Goal: Find specific page/section: Find specific page/section

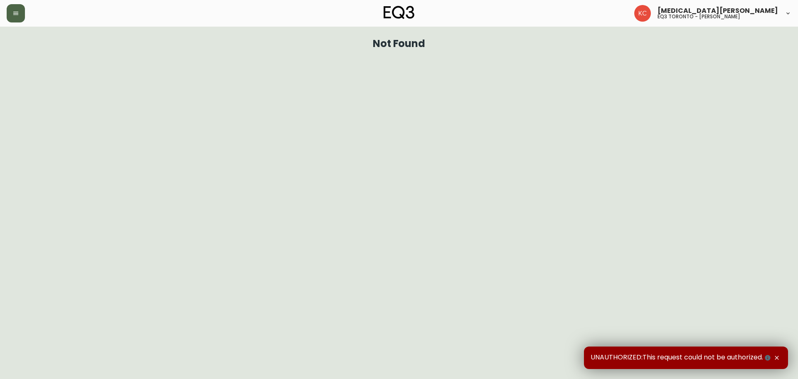
click at [12, 9] on button "button" at bounding box center [16, 13] width 18 height 18
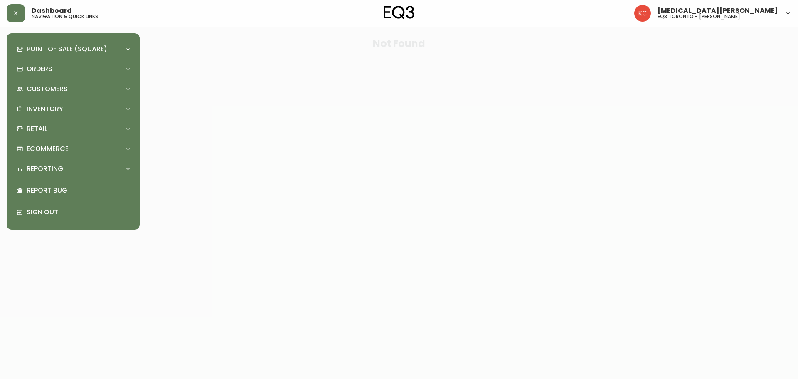
click at [52, 119] on div "Point of Sale (Square) Payments Virtual Terminal Transactions Search Terminals …" at bounding box center [73, 131] width 120 height 183
click at [52, 131] on div "Retail" at bounding box center [69, 128] width 105 height 9
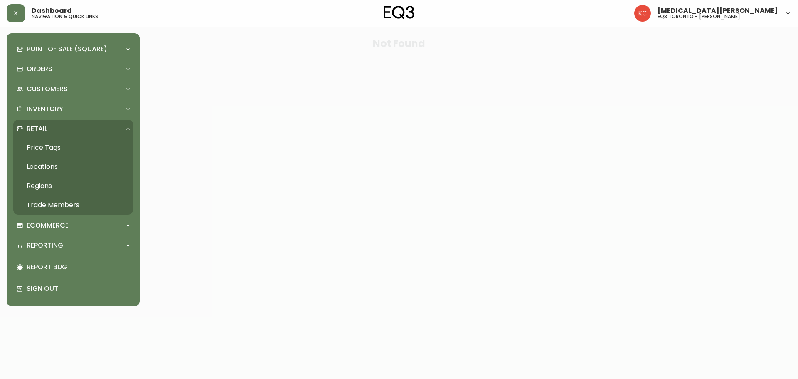
click at [64, 204] on link "Trade Members" at bounding box center [73, 204] width 120 height 19
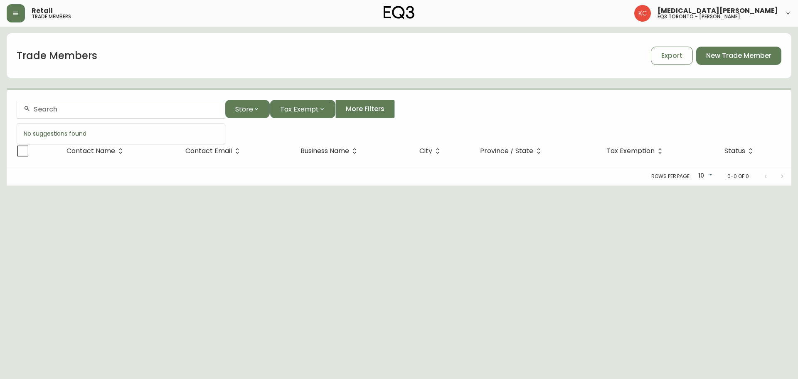
click at [153, 112] on input "text" at bounding box center [126, 109] width 185 height 8
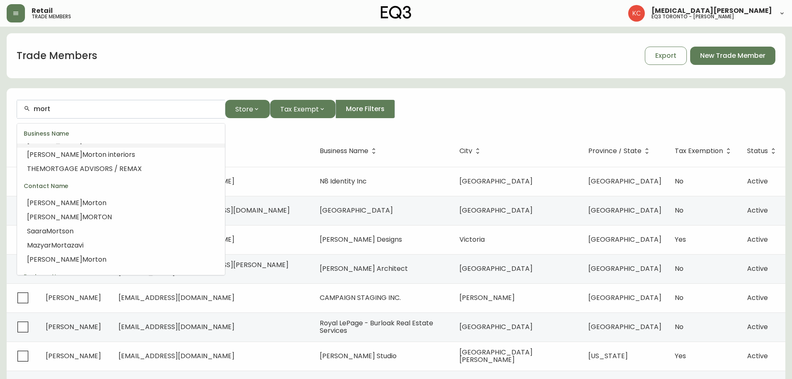
scroll to position [7, 0]
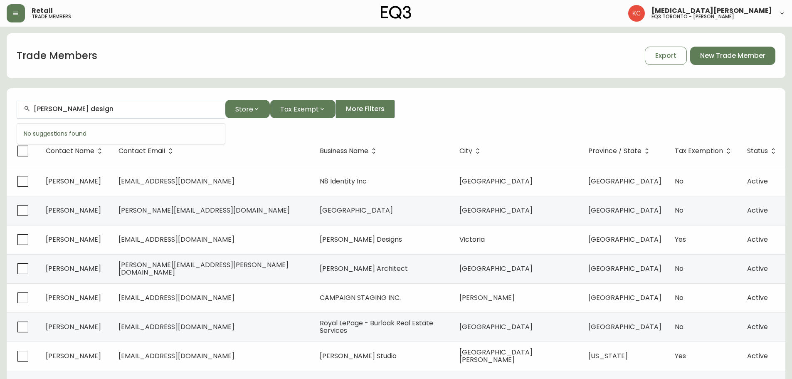
type input "[PERSON_NAME] design"
drag, startPoint x: 91, startPoint y: 113, endPoint x: 0, endPoint y: 121, distance: 90.9
click at [0, 121] on main "Trade Members Export New Trade Member [PERSON_NAME] design Store Tax Exempt Mor…" at bounding box center [396, 252] width 792 height 450
drag, startPoint x: 136, startPoint y: 107, endPoint x: 0, endPoint y: 103, distance: 136.4
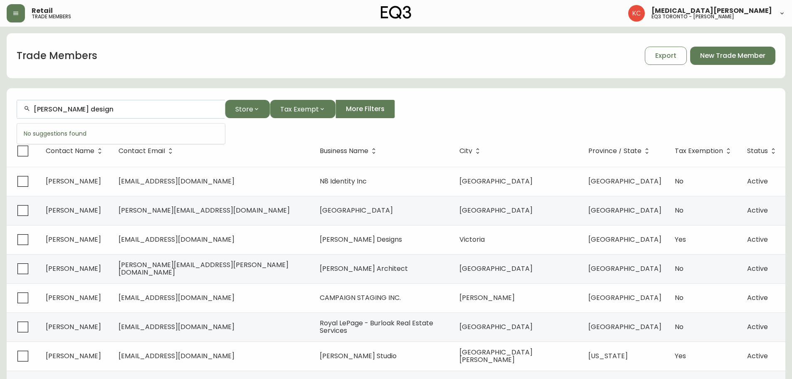
click at [0, 103] on main "Trade Members Export New Trade Member [PERSON_NAME] design Store Tax Exempt Mor…" at bounding box center [396, 252] width 792 height 450
type input "6472410386"
drag, startPoint x: 86, startPoint y: 106, endPoint x: 0, endPoint y: 110, distance: 86.5
click at [0, 110] on main "Trade Members Export New Trade Member 6472410386 Store Tax Exempt More Filters …" at bounding box center [396, 252] width 792 height 450
type input "h"
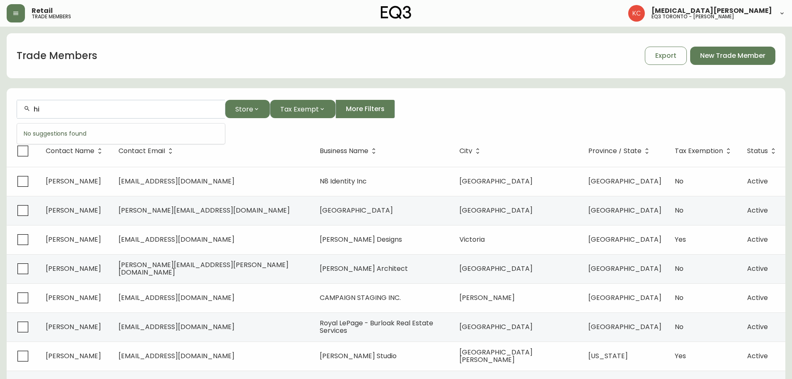
type input "h"
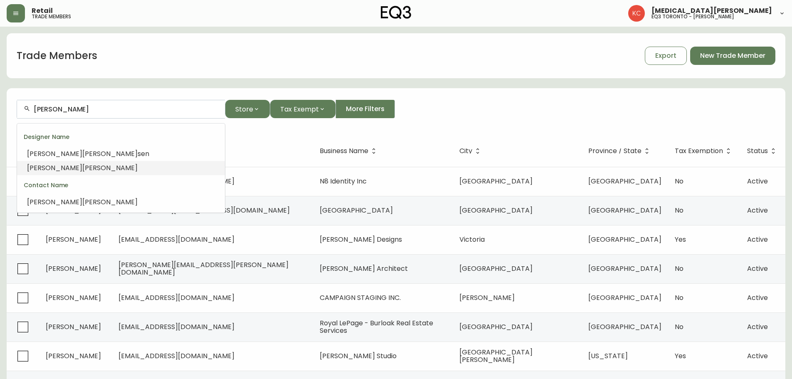
click at [82, 167] on span "[PERSON_NAME]" at bounding box center [109, 168] width 55 height 10
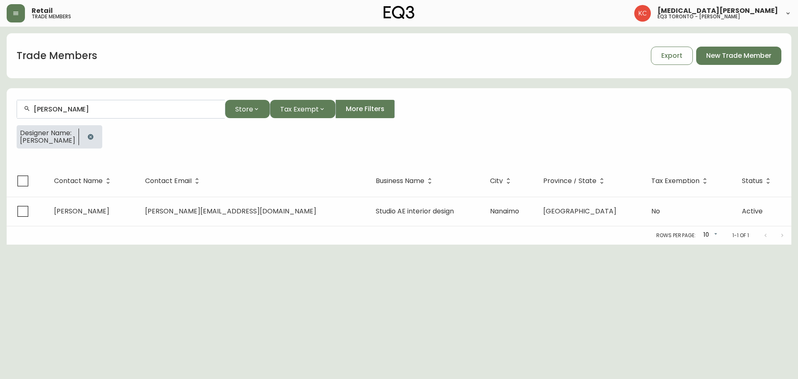
type input "[PERSON_NAME]"
click at [89, 135] on icon "button" at bounding box center [90, 136] width 5 height 5
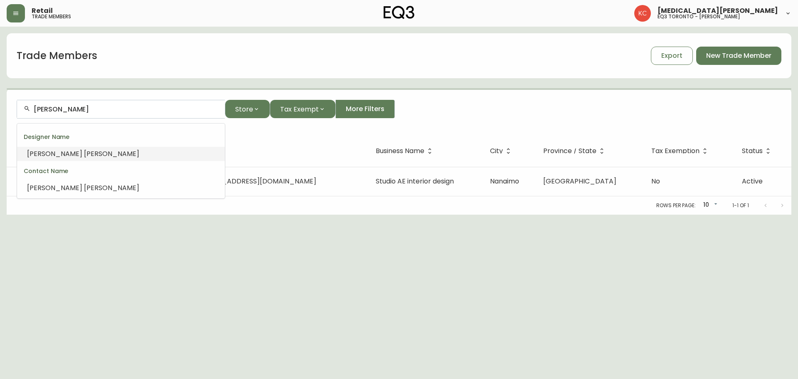
drag, startPoint x: 101, startPoint y: 108, endPoint x: 0, endPoint y: 107, distance: 101.4
click at [0, 107] on main "Trade Members Export New Trade Member [PERSON_NAME] Store Tax Exempt More Filte…" at bounding box center [399, 121] width 798 height 188
